Goal: Task Accomplishment & Management: Use online tool/utility

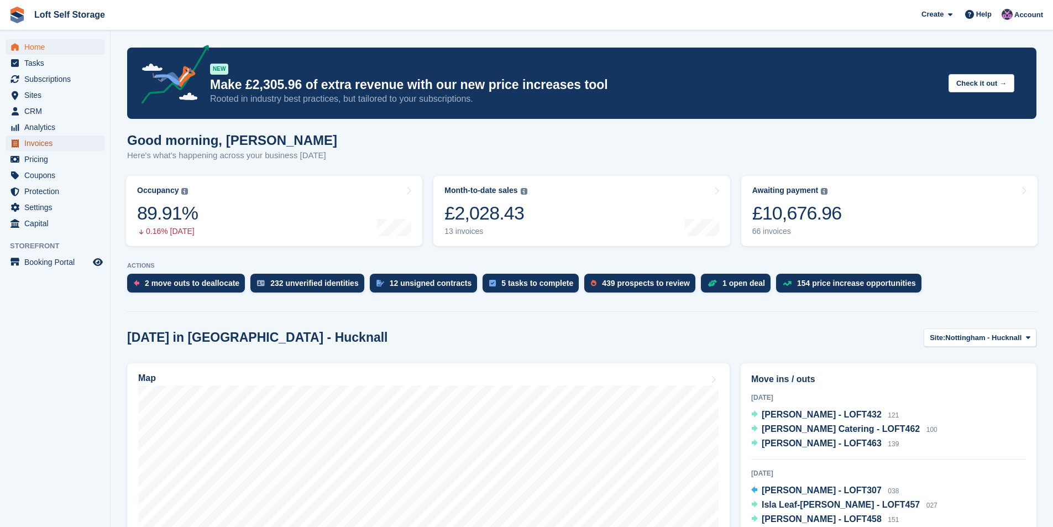
click at [34, 144] on span "Invoices" at bounding box center [57, 142] width 66 height 15
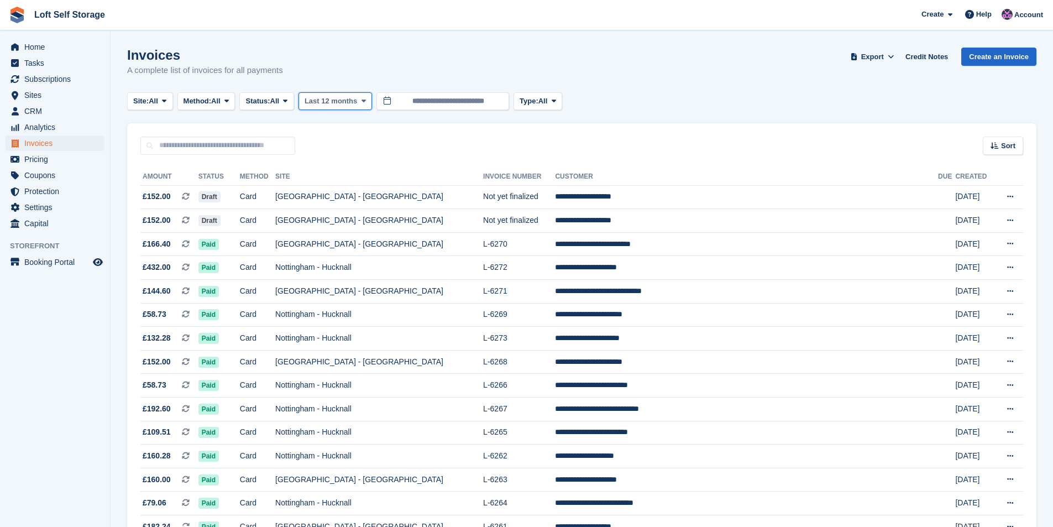
click at [337, 102] on span "Last 12 months" at bounding box center [331, 101] width 53 height 11
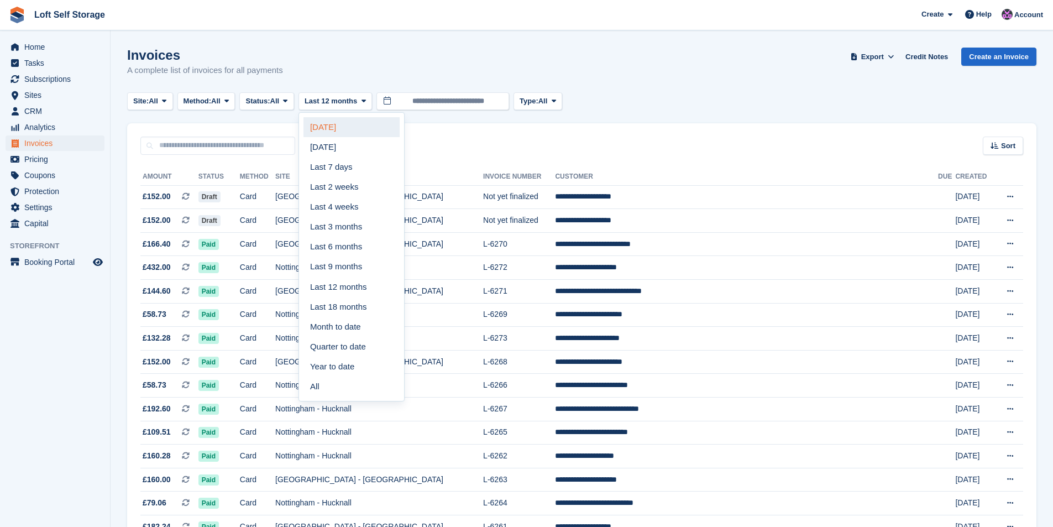
click at [341, 129] on link "[DATE]" at bounding box center [351, 127] width 96 height 20
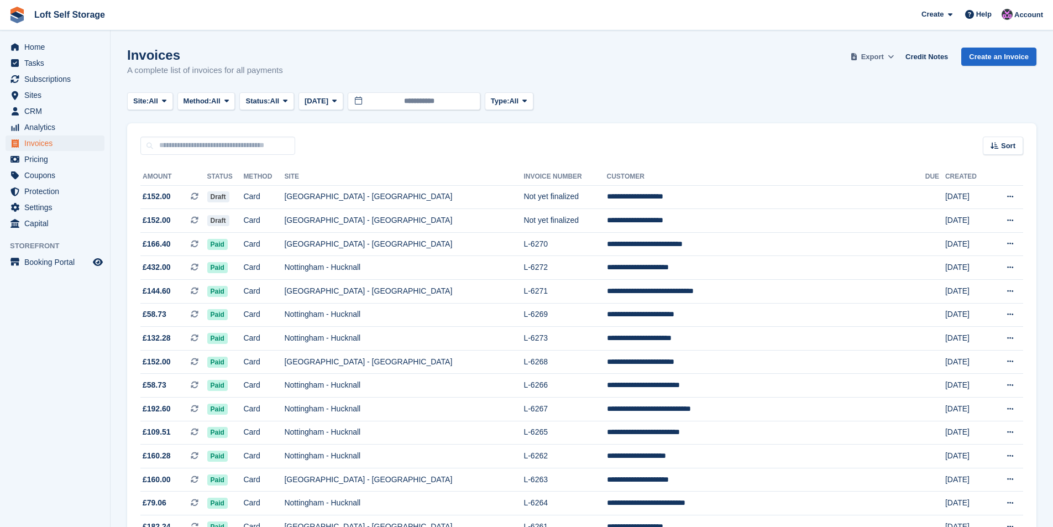
click at [881, 52] on span "Export" at bounding box center [872, 56] width 23 height 11
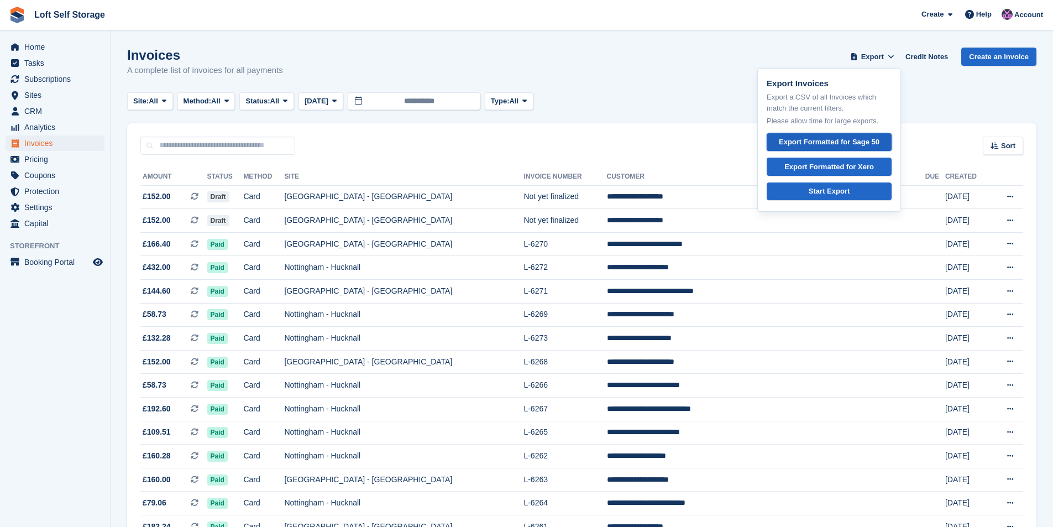
click at [859, 134] on link "Export Formatted for Sage 50" at bounding box center [829, 142] width 125 height 18
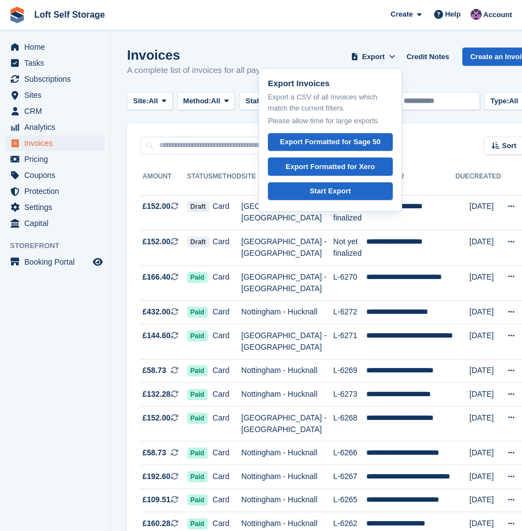
click at [324, 35] on section "Invoices A complete list of invoices for all payments Export Export Invoices Ex…" at bounding box center [333, 342] width 444 height 685
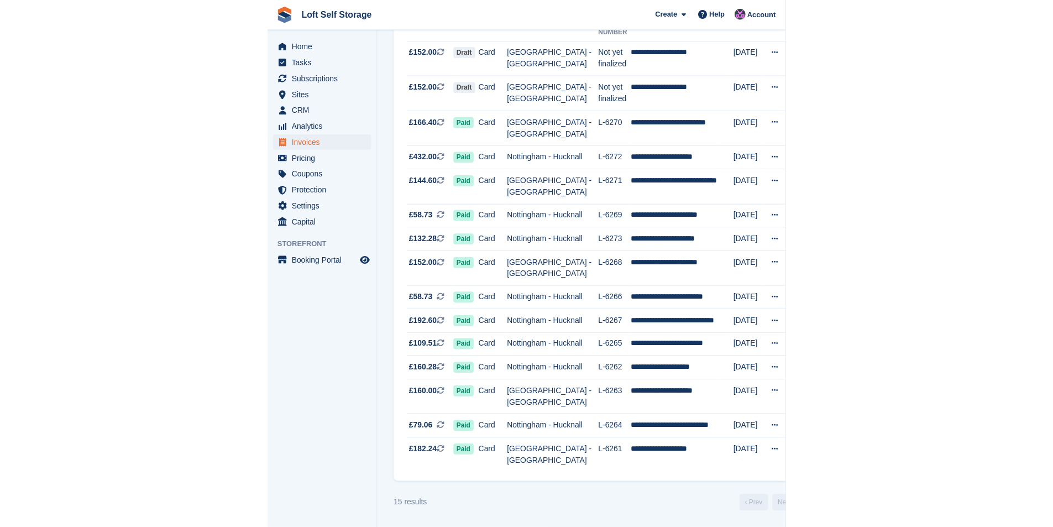
scroll to position [67, 0]
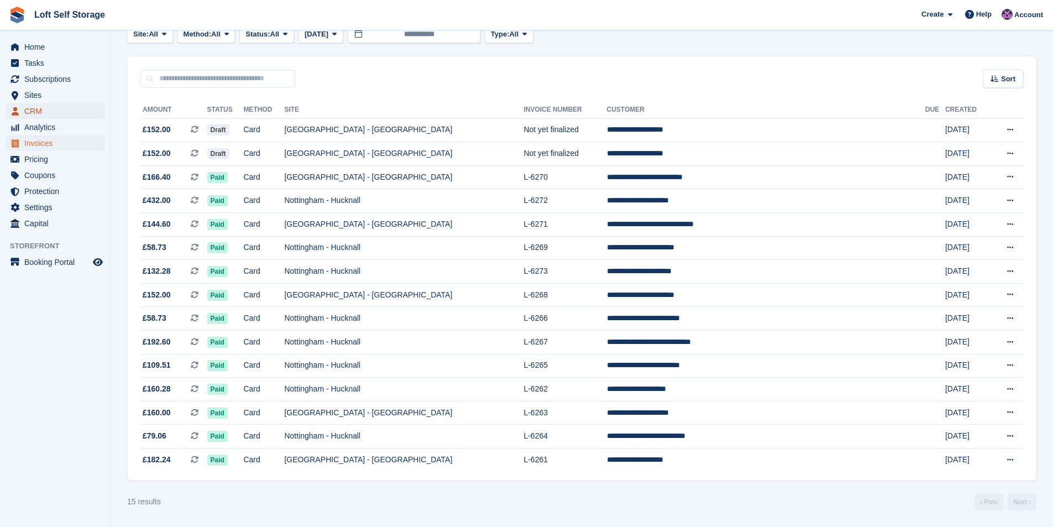
click at [69, 104] on span "CRM" at bounding box center [57, 110] width 66 height 15
